Goal: Task Accomplishment & Management: Complete application form

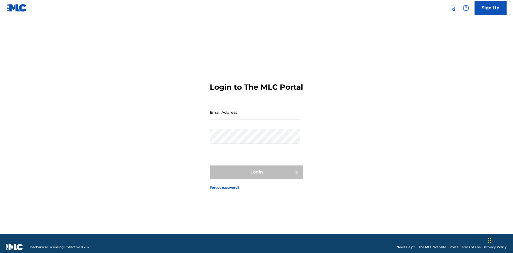
scroll to position [7, 0]
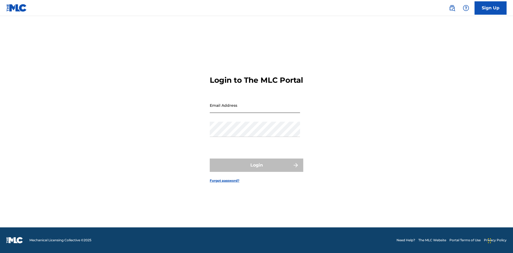
click at [255, 110] on input "Email Address" at bounding box center [255, 105] width 90 height 15
type input "[EMAIL_ADDRESS][DOMAIN_NAME]"
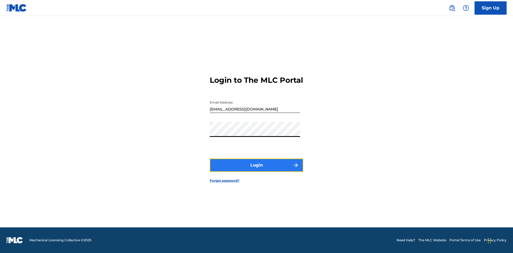
click at [257, 170] on button "Login" at bounding box center [257, 165] width 94 height 13
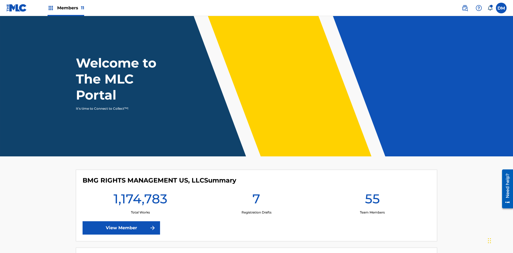
click at [66, 8] on span "Members 11" at bounding box center [70, 8] width 27 height 6
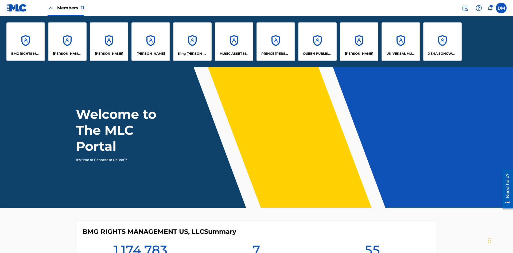
scroll to position [19, 0]
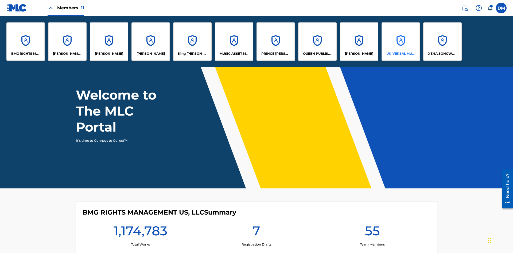
click at [401, 54] on p "UNIVERSAL MUSIC PUB GROUP" at bounding box center [401, 53] width 29 height 5
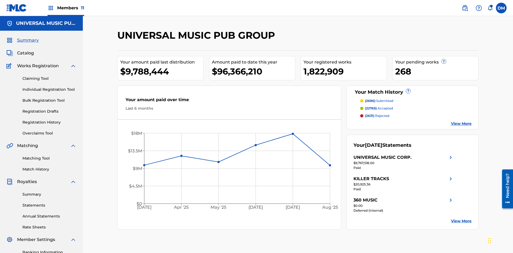
scroll to position [55, 0]
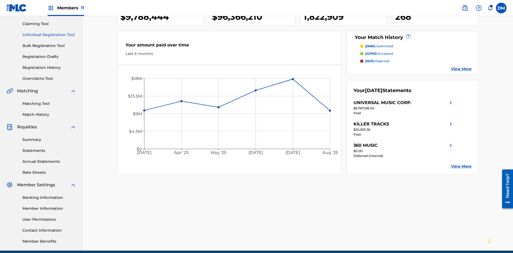
click at [49, 35] on link "Individual Registration Tool" at bounding box center [49, 35] width 54 height 6
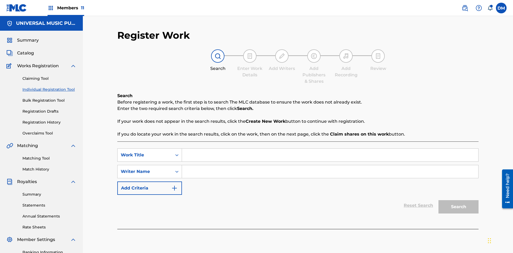
scroll to position [78, 0]
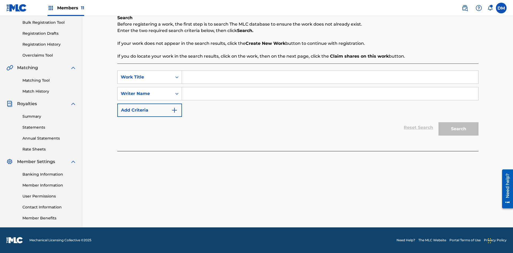
click at [330, 77] on input "Search Form" at bounding box center [330, 77] width 297 height 13
type input "Save At Recordings Page Prior To Adding Recordings"
click at [330, 94] on input "Search Form" at bounding box center [330, 93] width 297 height 13
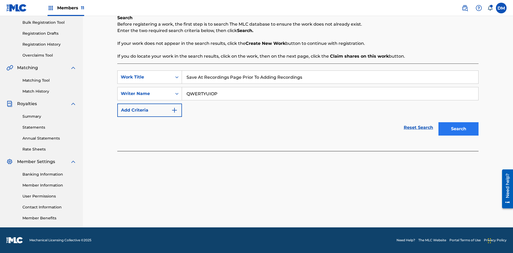
type input "QWERTYUIOP"
click at [459, 129] on button "Search" at bounding box center [459, 128] width 40 height 13
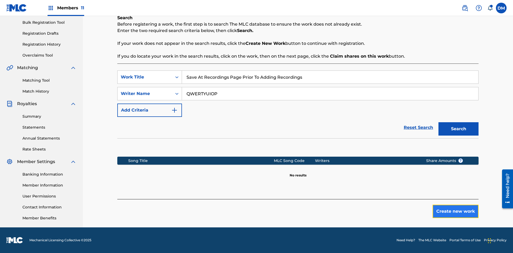
click at [456, 212] on button "Create new work" at bounding box center [456, 211] width 46 height 13
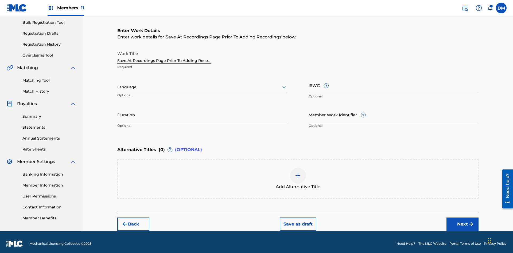
scroll to position [82, 0]
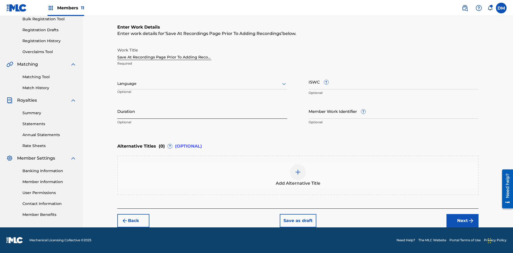
click at [202, 111] on input "Duration" at bounding box center [202, 111] width 170 height 15
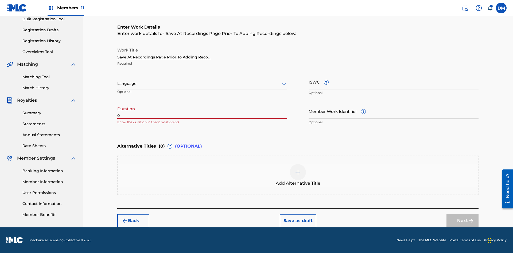
click at [202, 111] on input "0" at bounding box center [202, 111] width 170 height 15
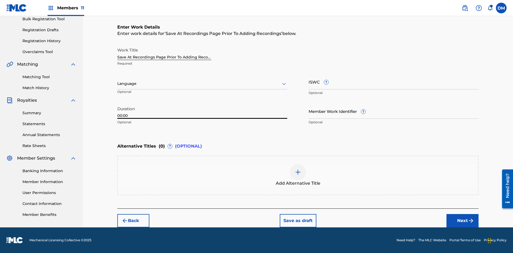
type input "00:00"
click at [284, 84] on icon at bounding box center [284, 84] width 6 height 6
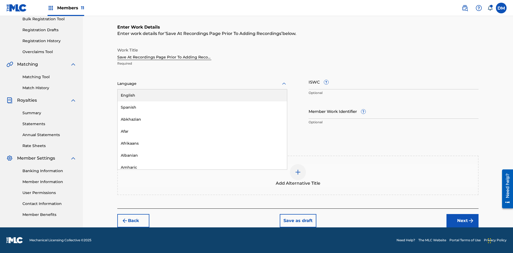
click at [202, 132] on div "Afar" at bounding box center [203, 132] width 170 height 12
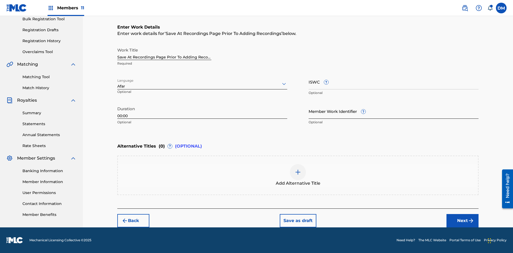
click at [394, 111] on input "Member Work Identifier ?" at bounding box center [394, 111] width 170 height 15
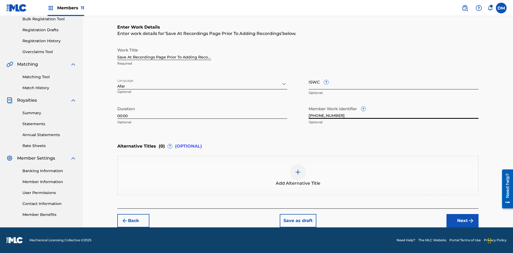
type input "2025.09.18.04"
click at [394, 82] on input "ISWC ?" at bounding box center [394, 81] width 170 height 15
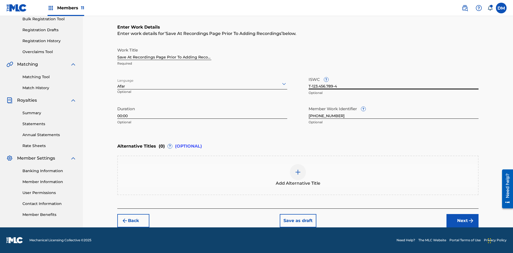
scroll to position [0, 0]
type input "T-123.456.789-4"
click at [298, 175] on img at bounding box center [298, 172] width 6 height 6
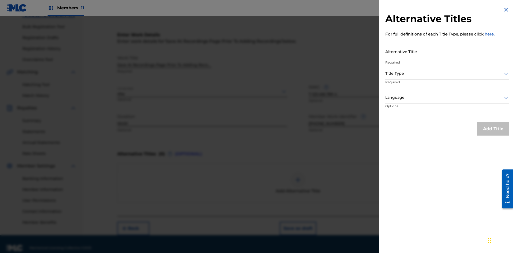
click at [448, 51] on input "Alternative Title" at bounding box center [448, 51] width 124 height 15
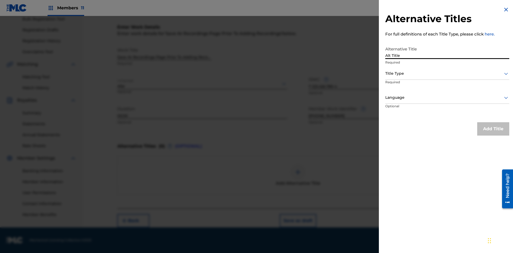
type input "Alt Title"
click at [448, 74] on div at bounding box center [448, 73] width 124 height 7
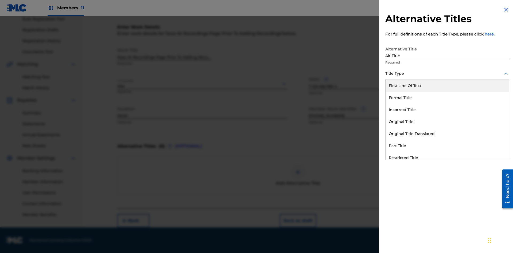
click at [448, 122] on div "Original Title" at bounding box center [448, 122] width 124 height 12
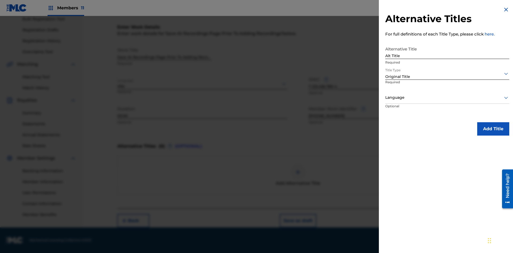
click at [448, 98] on div at bounding box center [448, 97] width 124 height 7
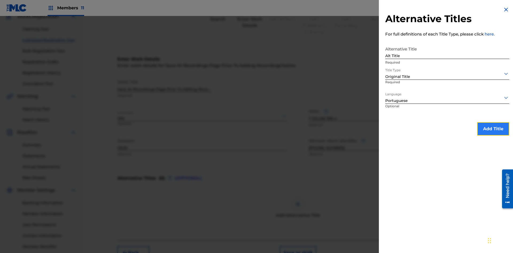
click at [494, 129] on button "Add Title" at bounding box center [494, 128] width 32 height 13
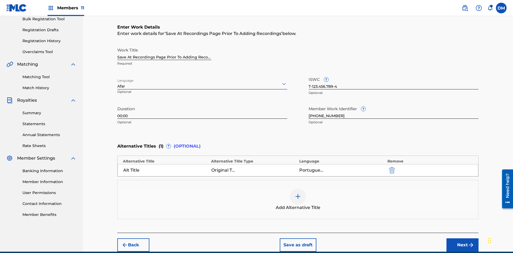
scroll to position [106, 0]
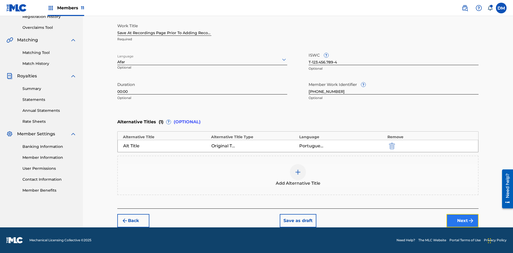
click at [463, 221] on button "Next" at bounding box center [463, 220] width 32 height 13
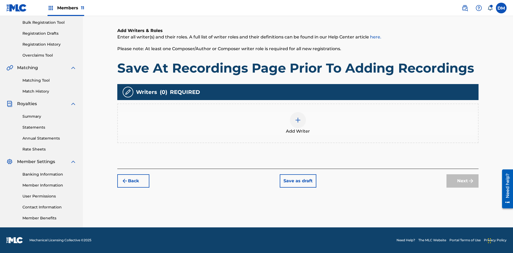
click at [298, 123] on img at bounding box center [298, 120] width 6 height 6
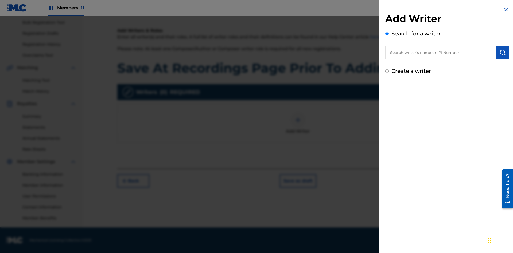
click at [441, 52] on input "text" at bounding box center [441, 52] width 111 height 13
type input "MARK STEVEN BERKOWITZ"
click at [503, 52] on img "submit" at bounding box center [503, 52] width 6 height 6
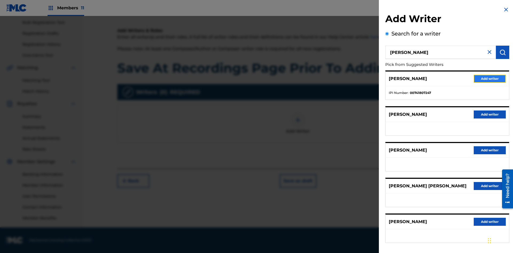
click at [490, 79] on button "Add writer" at bounding box center [490, 79] width 32 height 8
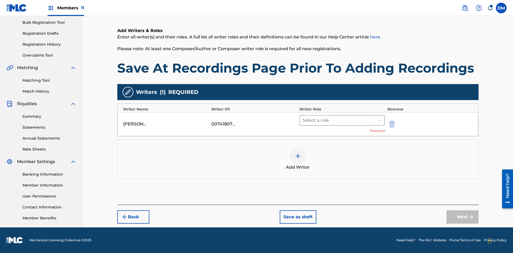
click at [303, 120] on input "text" at bounding box center [303, 120] width 1 height 6
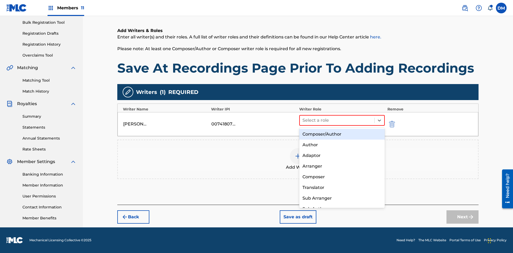
click at [342, 177] on div "Composer" at bounding box center [342, 177] width 86 height 11
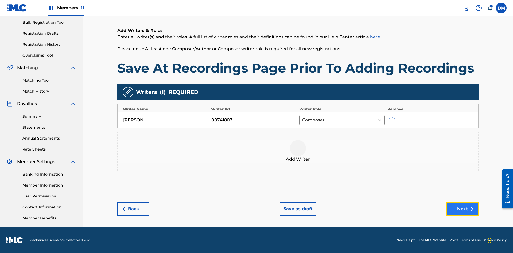
click at [463, 209] on button "Next" at bounding box center [463, 209] width 32 height 13
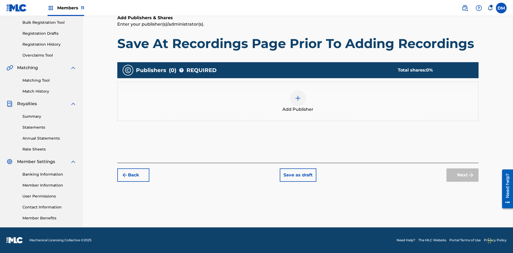
click at [298, 98] on img at bounding box center [298, 98] width 6 height 6
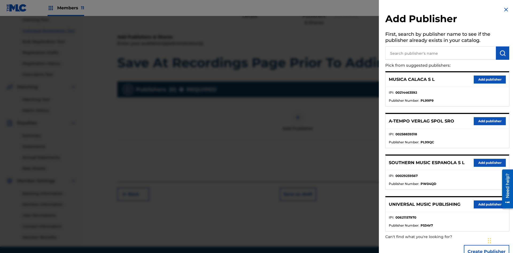
click at [441, 53] on input "text" at bounding box center [441, 53] width 111 height 13
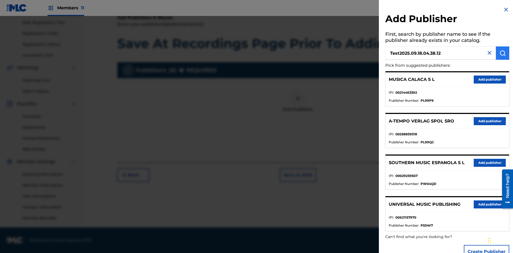
type input "Test2025.09.18.04.38.12"
click at [503, 53] on img "submit" at bounding box center [503, 53] width 6 height 6
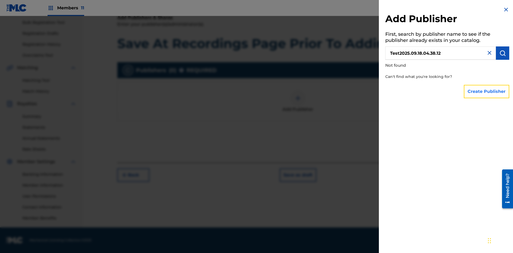
click at [487, 91] on button "Create Publisher" at bounding box center [486, 91] width 45 height 13
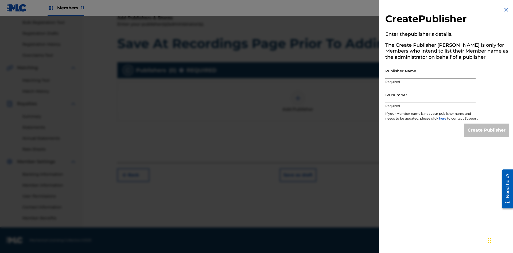
click at [431, 71] on input "Publisher Name" at bounding box center [431, 70] width 90 height 15
type input "Test2025.09.18.04.38.19"
click at [431, 95] on input "IPI Number" at bounding box center [431, 94] width 90 height 15
type input "00595839777"
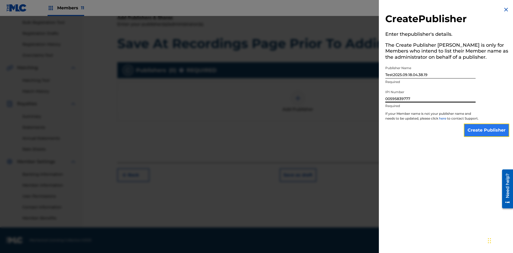
click at [487, 135] on input "Create Publisher" at bounding box center [486, 130] width 45 height 13
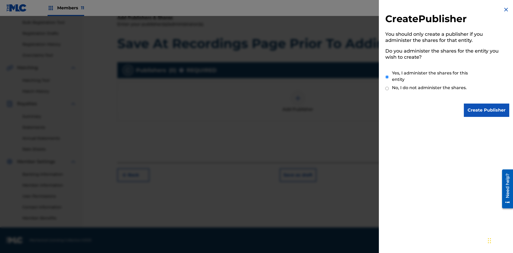
click at [387, 77] on input "Yes, I administer the shares for this entity" at bounding box center [387, 76] width 3 height 11
click at [487, 110] on input "Create Publisher" at bounding box center [486, 110] width 45 height 13
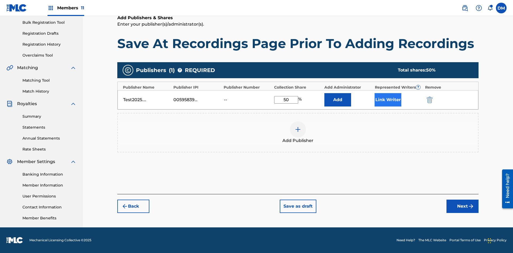
type input "50"
click at [388, 100] on button "Link Writer" at bounding box center [388, 99] width 27 height 13
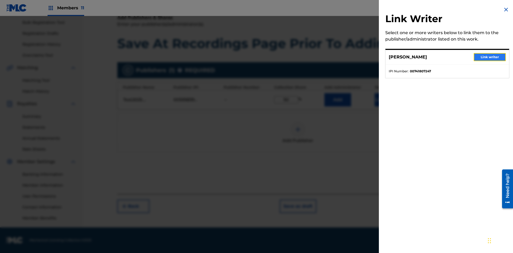
click at [490, 57] on button "Link writer" at bounding box center [490, 57] width 32 height 8
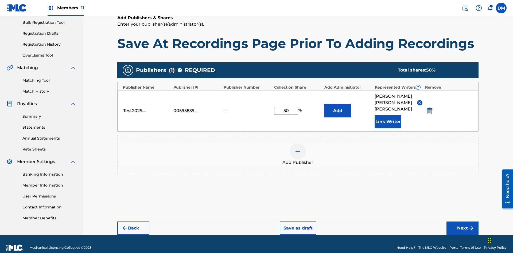
scroll to position [79, 0]
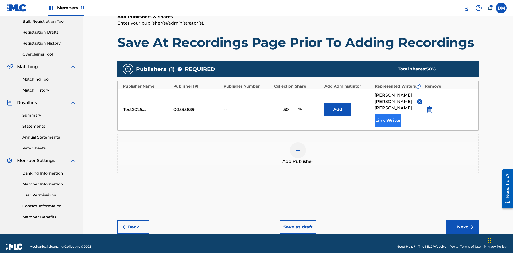
click at [388, 114] on button "Link Writer" at bounding box center [388, 120] width 27 height 13
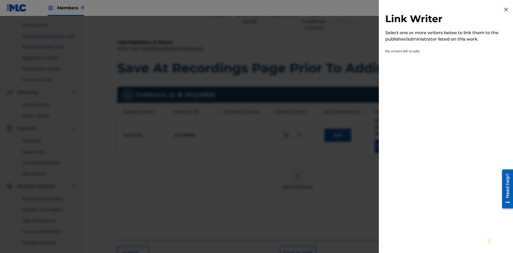
click at [506, 10] on img at bounding box center [506, 9] width 6 height 6
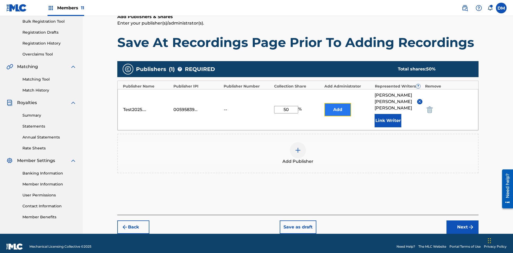
click at [338, 106] on button "Add" at bounding box center [338, 109] width 27 height 13
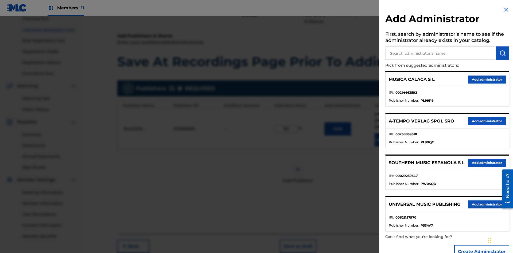
click at [441, 53] on input "text" at bounding box center [441, 53] width 111 height 13
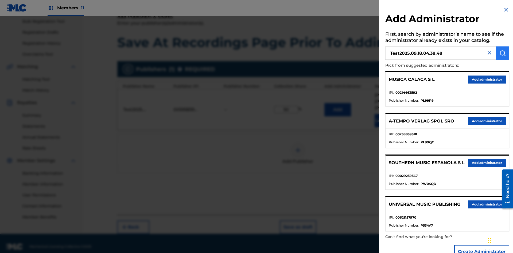
type input "Test2025.09.18.04.38.48"
click at [503, 53] on img "submit" at bounding box center [503, 53] width 6 height 6
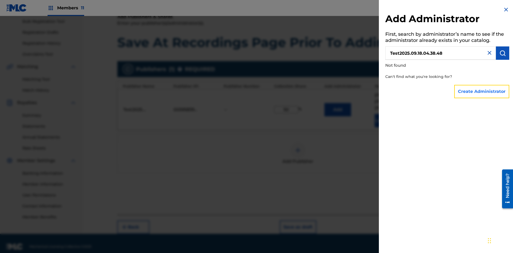
click at [482, 91] on button "Create Administrator" at bounding box center [482, 91] width 55 height 13
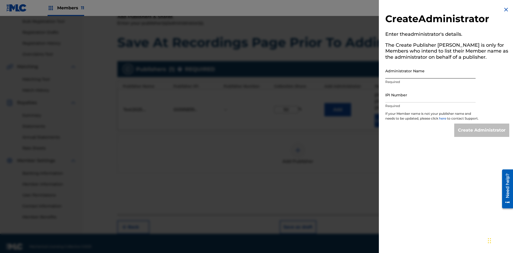
click at [431, 71] on input "Administrator Name" at bounding box center [431, 70] width 90 height 15
type input "Test2025.09.18.04.38.55"
click at [431, 95] on input "IPI Number" at bounding box center [431, 94] width 90 height 15
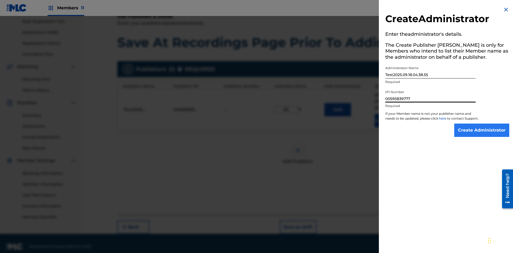
type input "00595839777"
click at [482, 135] on input "Create Administrator" at bounding box center [482, 130] width 55 height 13
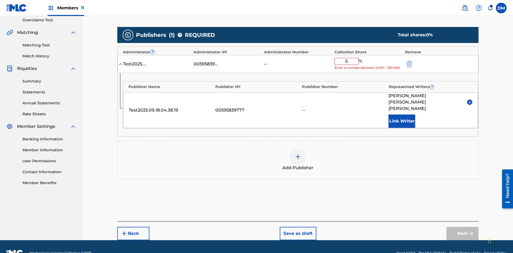
type input "50"
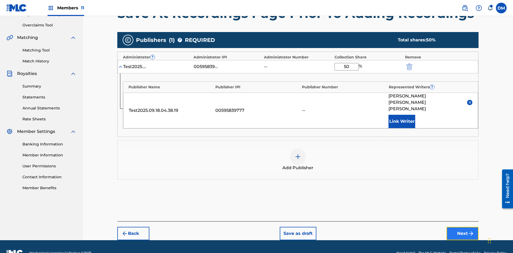
click at [463, 227] on button "Next" at bounding box center [463, 233] width 32 height 13
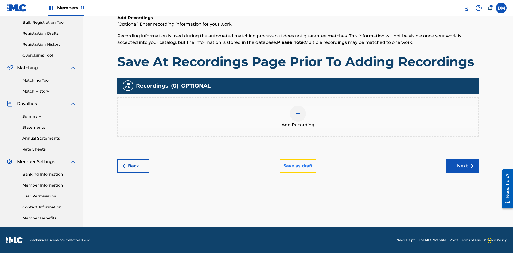
click at [298, 166] on button "Save as draft" at bounding box center [298, 166] width 37 height 13
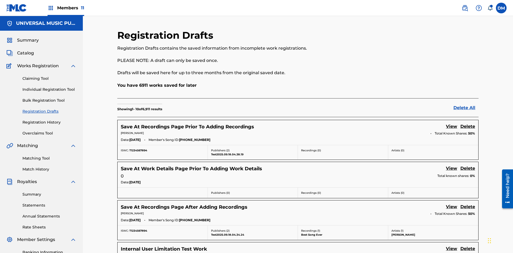
scroll to position [91, 0]
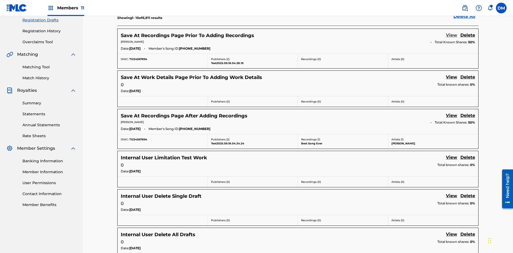
click at [452, 36] on link "View" at bounding box center [451, 35] width 11 height 7
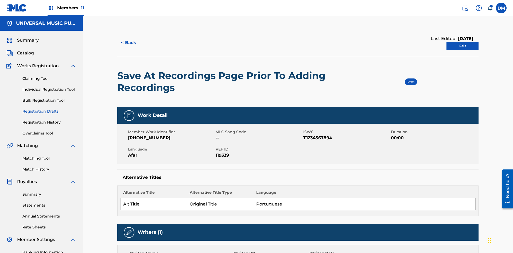
scroll to position [10, 0]
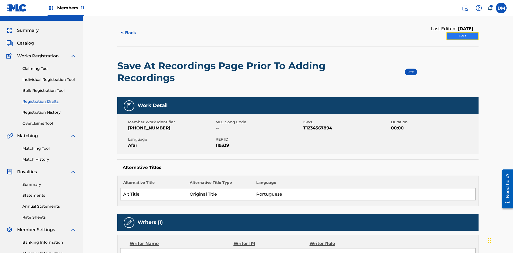
click at [463, 36] on link "Edit" at bounding box center [463, 36] width 32 height 8
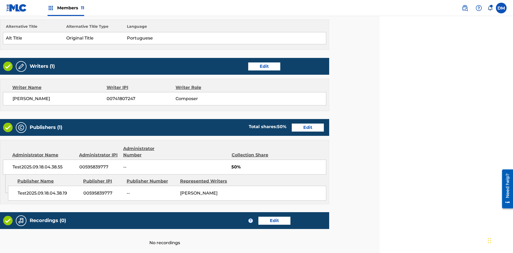
scroll to position [206, 133]
